Goal: Transaction & Acquisition: Purchase product/service

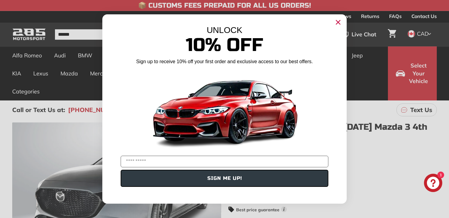
click at [341, 20] on circle "Close dialog" at bounding box center [338, 22] width 9 height 9
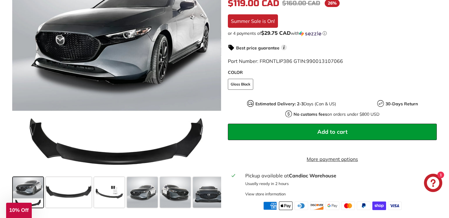
scroll to position [173, 0]
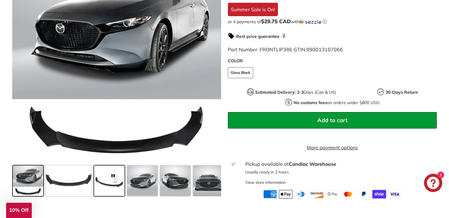
click at [116, 184] on span at bounding box center [109, 181] width 31 height 31
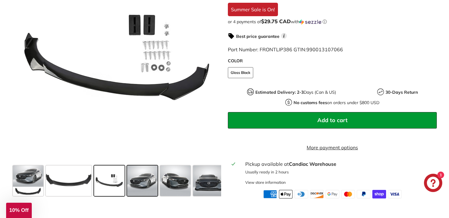
click at [138, 186] on span at bounding box center [142, 181] width 31 height 31
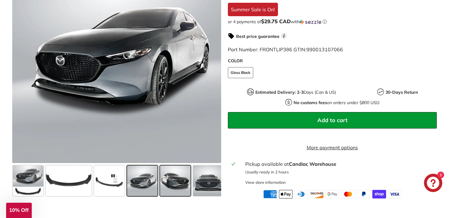
click at [181, 188] on span at bounding box center [175, 181] width 31 height 31
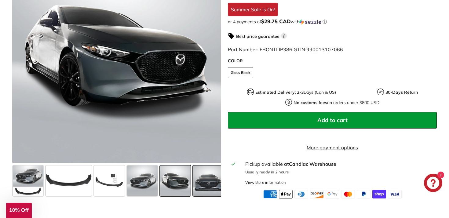
click at [202, 186] on span at bounding box center [208, 181] width 31 height 31
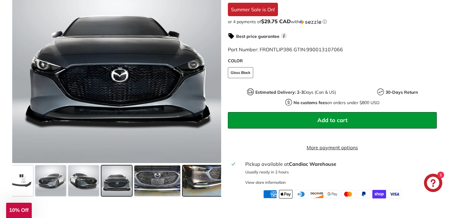
click at [198, 187] on span at bounding box center [206, 181] width 46 height 31
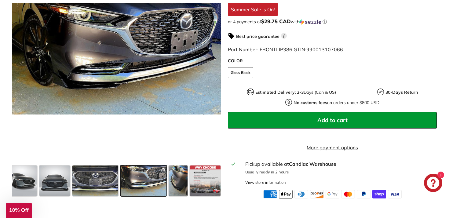
scroll to position [0, 154]
click at [179, 188] on span at bounding box center [178, 181] width 19 height 31
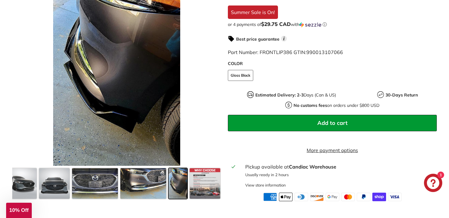
scroll to position [0, 0]
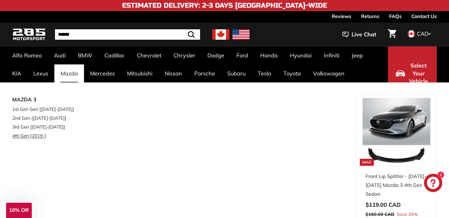
click at [38, 137] on link "4th Gen [2019-]" at bounding box center [47, 135] width 70 height 9
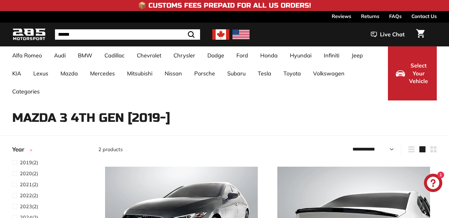
select select "**********"
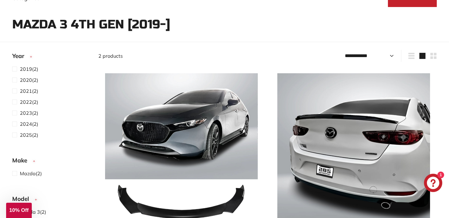
scroll to position [103, 0]
